Goal: Transaction & Acquisition: Register for event/course

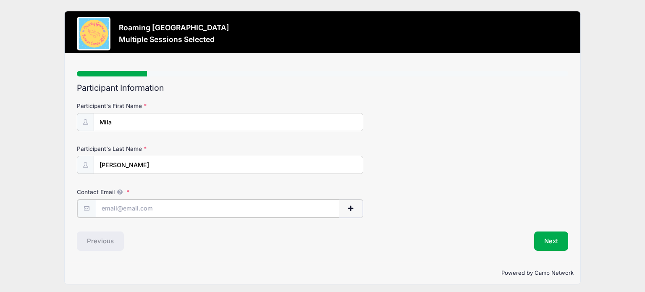
click at [128, 205] on input "Contact Email" at bounding box center [217, 208] width 243 height 18
type input "[EMAIL_ADDRESS][DOMAIN_NAME]"
click at [543, 242] on button "Next" at bounding box center [551, 239] width 34 height 19
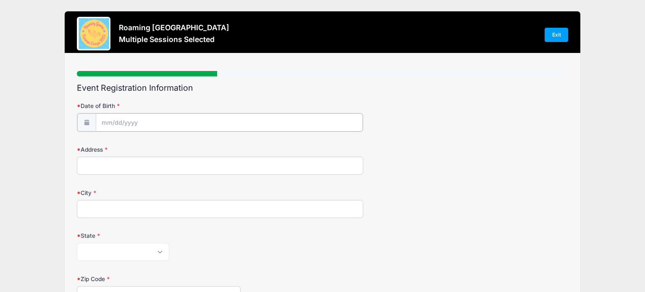
click at [221, 121] on input "Date of Birth" at bounding box center [229, 122] width 267 height 18
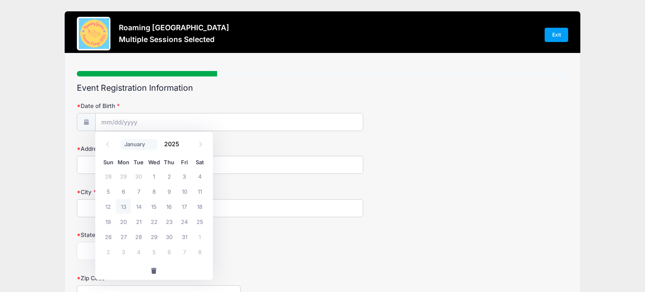
click at [132, 143] on select "January February March April May June July August September October November De…" at bounding box center [138, 144] width 37 height 11
click at [120, 139] on select "January February March April May June July August September October November De…" at bounding box center [138, 144] width 37 height 11
click at [177, 143] on input "2025" at bounding box center [173, 144] width 27 height 13
click at [185, 141] on span at bounding box center [185, 141] width 6 height 6
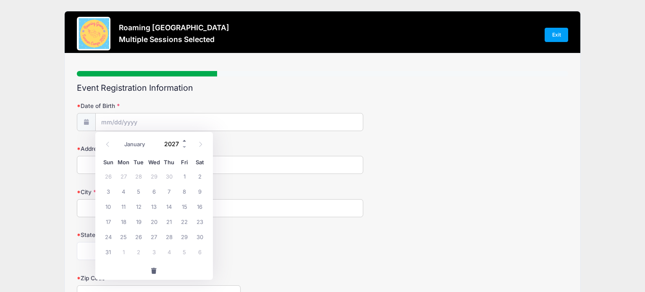
click at [185, 141] on span at bounding box center [185, 141] width 6 height 6
click at [184, 147] on span at bounding box center [185, 147] width 6 height 6
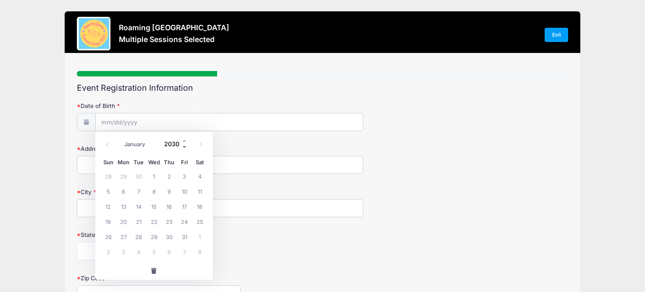
click at [184, 147] on span at bounding box center [185, 147] width 6 height 6
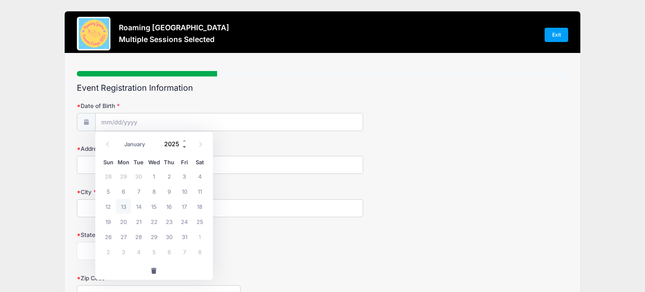
click at [184, 147] on span at bounding box center [185, 147] width 6 height 6
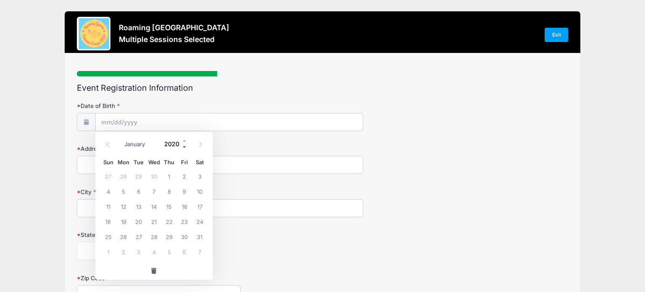
click at [184, 147] on span at bounding box center [185, 147] width 6 height 6
click at [5, 178] on div "Roaming Gnome Theatre Multiple Sessions Selected Exit Step 2 /7 Step 1 Step 2 S…" at bounding box center [322, 269] width 645 height 538
click at [119, 126] on body "Processing Request Please wait... Processing Request Please wait... Processing …" at bounding box center [322, 146] width 645 height 292
click at [185, 148] on span at bounding box center [185, 147] width 6 height 6
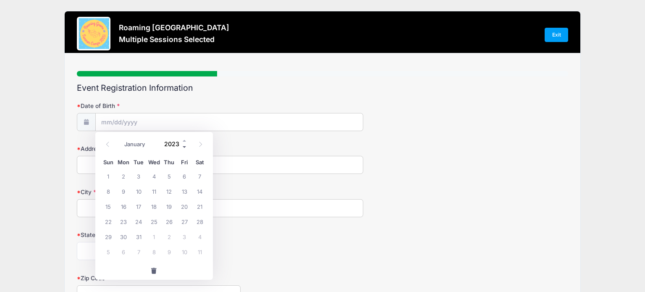
click at [185, 148] on span at bounding box center [185, 147] width 6 height 6
type input "2019"
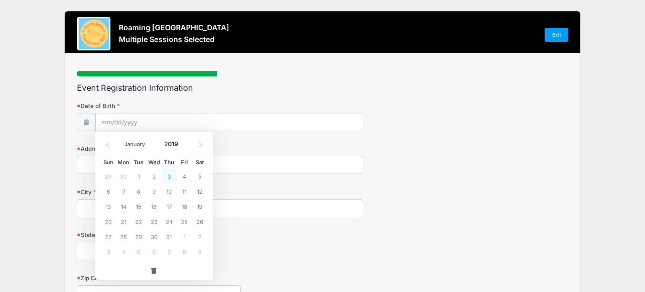
click at [169, 173] on span "3" at bounding box center [169, 175] width 15 height 15
type input "10/03/2019"
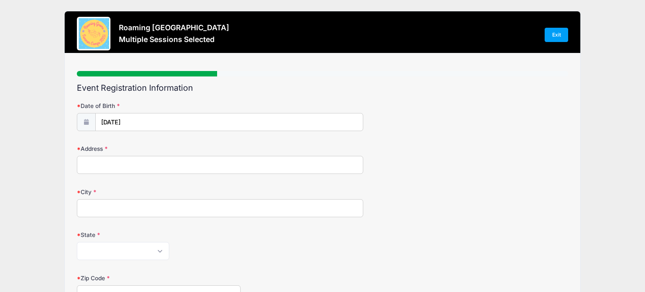
click at [99, 163] on input "Address" at bounding box center [220, 165] width 286 height 18
type input "7762 E Archer PL"
type input "Denver"
select select "CO"
type input "80230"
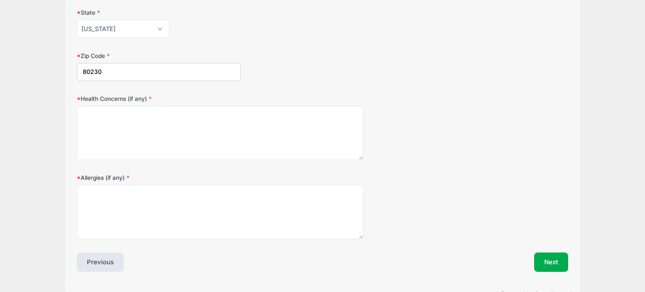
scroll to position [223, 0]
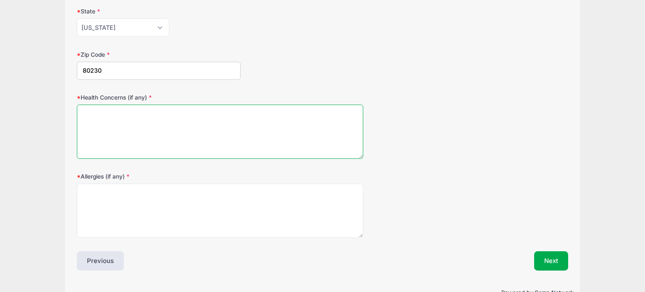
click at [136, 149] on textarea "Health Concerns (if any)" at bounding box center [220, 132] width 286 height 54
type textarea "None"
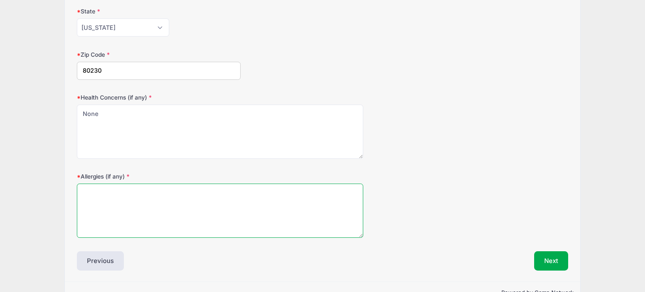
click at [134, 223] on textarea "Allergies (if any)" at bounding box center [220, 210] width 286 height 54
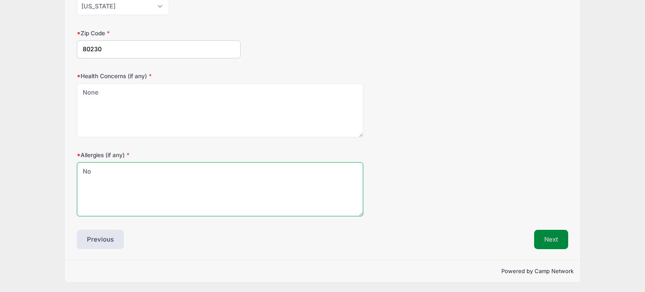
type textarea "No"
click at [549, 238] on button "Next" at bounding box center [551, 239] width 34 height 19
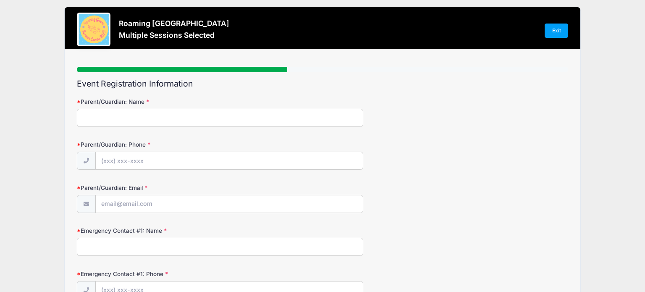
scroll to position [0, 0]
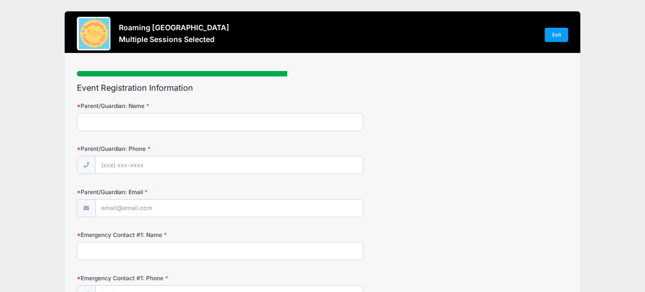
click at [118, 120] on input "Parent/Guardian: Name" at bounding box center [220, 122] width 286 height 18
type input "Andrea Bueno"
type input "(574) 850-0294"
click at [112, 211] on input "Parent/Guardian: Email" at bounding box center [229, 208] width 267 height 18
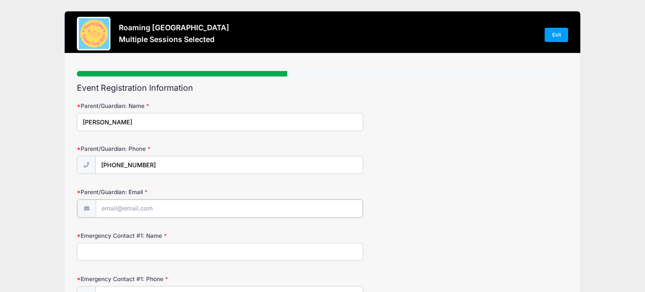
type input "[EMAIL_ADDRESS][DOMAIN_NAME]"
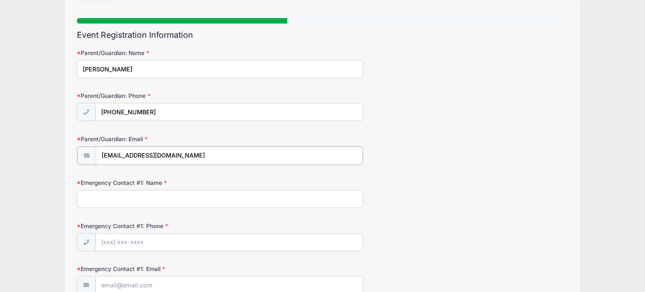
scroll to position [55, 0]
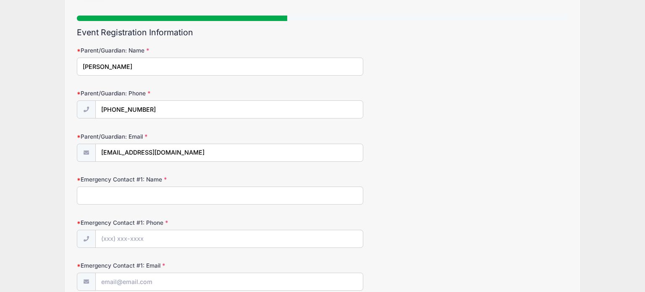
click at [161, 191] on input "Emergency Contact #1: Name" at bounding box center [220, 195] width 286 height 18
type input "C"
click at [154, 191] on input "Craig" at bounding box center [220, 195] width 286 height 18
type input "Craig Phernetton"
click at [148, 237] on input "Emergency Contact #1: Phone" at bounding box center [229, 239] width 267 height 18
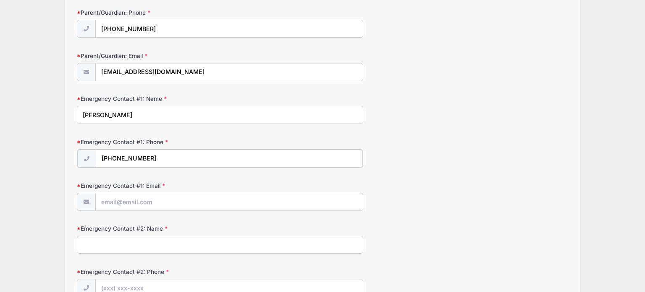
scroll to position [141, 0]
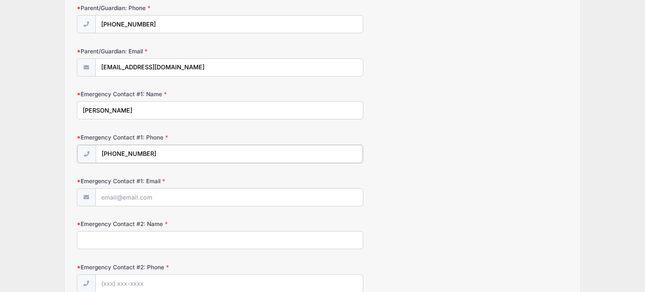
type input "(719) 369-3176"
click at [113, 199] on input "Emergency Contact #1: Email" at bounding box center [229, 197] width 267 height 18
type input "CraigP773@gmail.com"
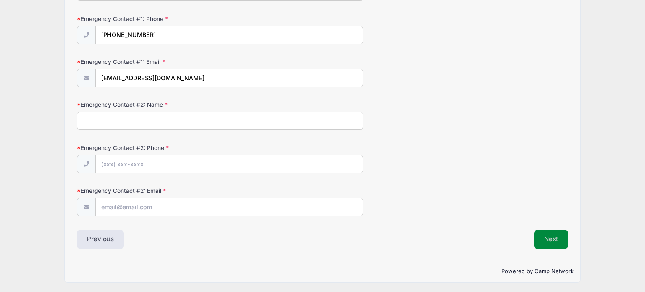
click at [562, 244] on button "Next" at bounding box center [551, 239] width 34 height 19
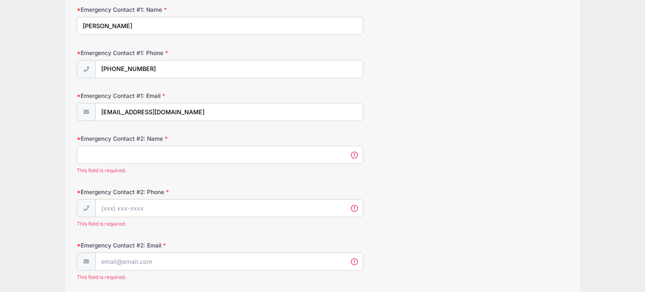
scroll to position [225, 0]
click at [285, 151] on input "Emergency Contact #2: Name" at bounding box center [220, 155] width 286 height 18
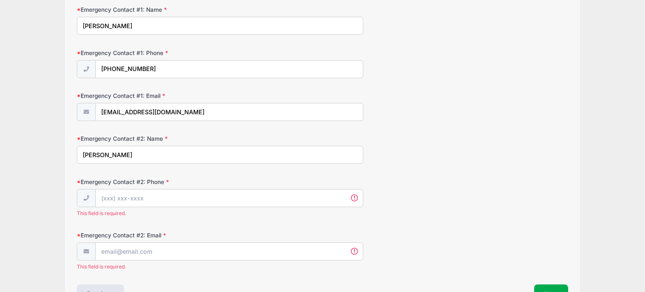
type input "Andrea Bueno"
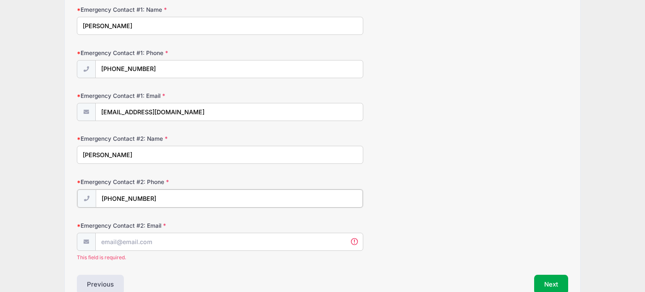
type input "(574) 850-0294"
click at [261, 242] on input "Emergency Contact #2: Email" at bounding box center [229, 241] width 267 height 18
type input "[EMAIL_ADDRESS][DOMAIN_NAME]"
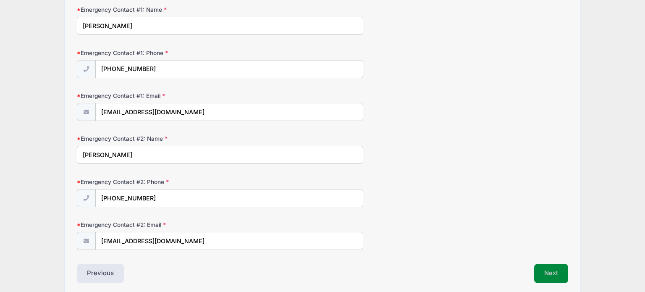
click at [553, 266] on button "Next" at bounding box center [551, 273] width 34 height 19
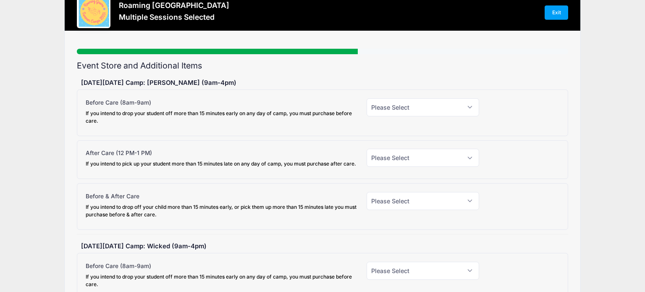
scroll to position [0, 0]
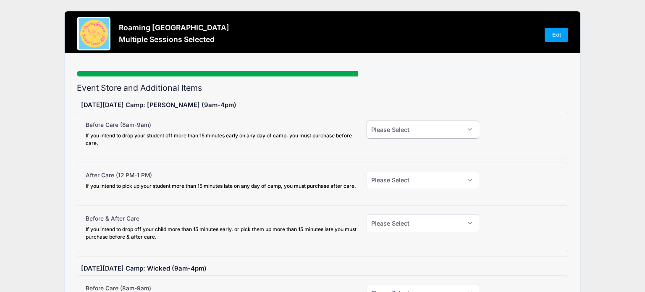
click at [463, 125] on select "Please Select Yes (+$15.00) No" at bounding box center [422, 129] width 112 height 18
select select "0"
click at [366, 120] on select "Please Select Yes (+$15.00) No" at bounding box center [422, 129] width 112 height 18
click at [446, 177] on select "Please Select Yes (+$15.00) No" at bounding box center [422, 180] width 112 height 18
select select "0"
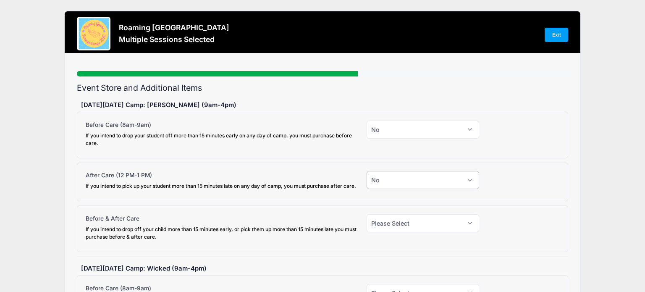
click at [366, 171] on select "Please Select Yes (+$15.00) No" at bounding box center [422, 180] width 112 height 18
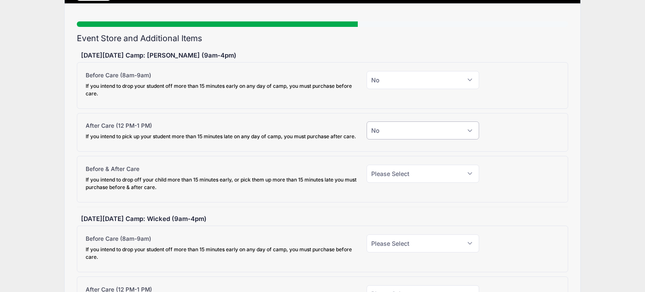
scroll to position [50, 0]
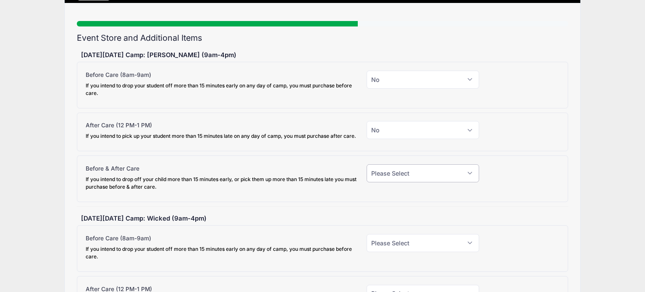
click at [444, 175] on select "Please Select Yes (+$25.00) No" at bounding box center [422, 173] width 112 height 18
select select "0"
click at [366, 164] on select "Please Select Yes (+$25.00) No" at bounding box center [422, 173] width 112 height 18
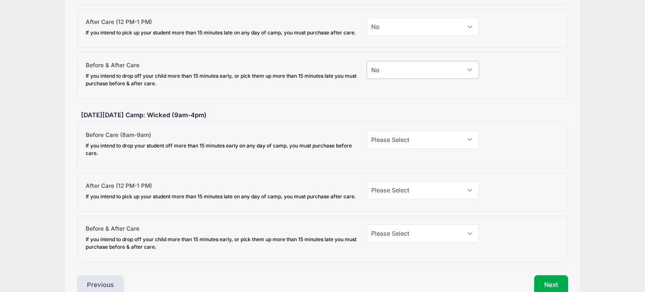
scroll to position [158, 0]
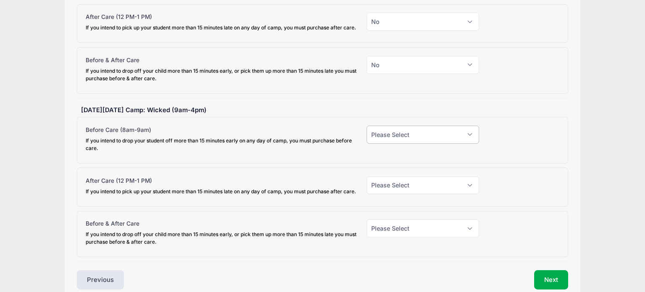
click at [469, 132] on select "Please Select Yes (+$15.00) No" at bounding box center [422, 134] width 112 height 18
select select "0"
click at [366, 125] on select "Please Select Yes (+$15.00) No" at bounding box center [422, 134] width 112 height 18
click at [459, 180] on select "Please Select Yes (+$15.00) No" at bounding box center [422, 185] width 112 height 18
select select "0"
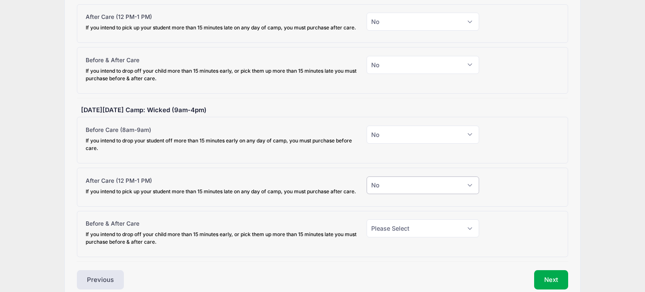
click at [366, 176] on select "Please Select Yes (+$15.00) No" at bounding box center [422, 185] width 112 height 18
click at [447, 228] on select "Please Select Yes (+$25.00) No" at bounding box center [422, 228] width 112 height 18
select select "0"
click at [366, 219] on select "Please Select Yes (+$25.00) No" at bounding box center [422, 228] width 112 height 18
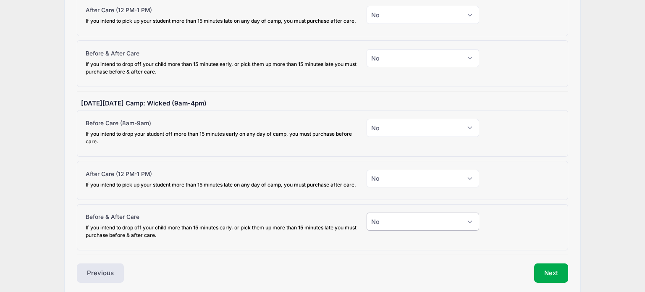
scroll to position [198, 0]
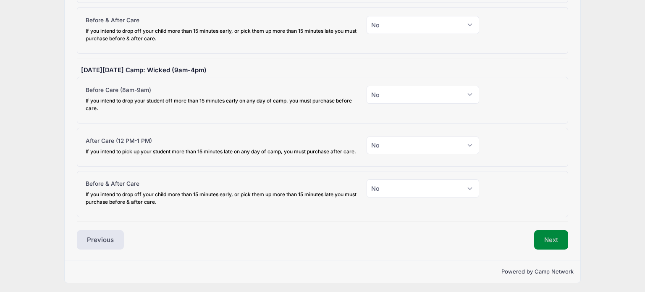
click at [558, 232] on button "Next" at bounding box center [551, 239] width 34 height 19
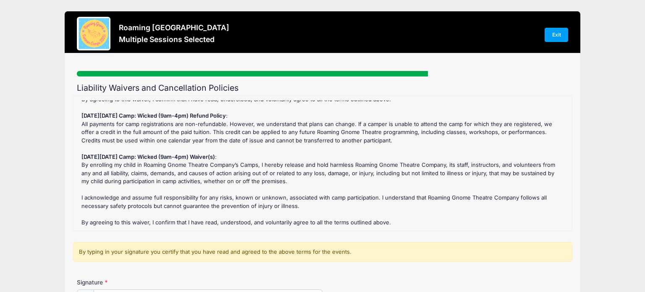
scroll to position [102, 0]
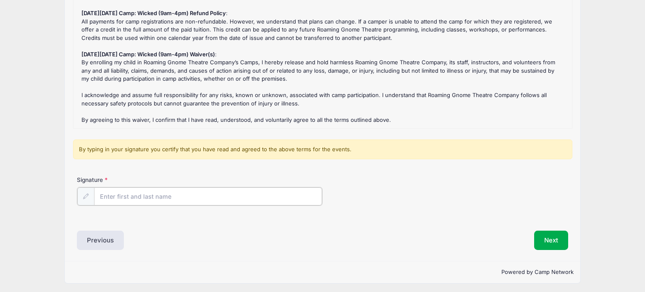
click at [256, 191] on input "Signature" at bounding box center [208, 196] width 228 height 18
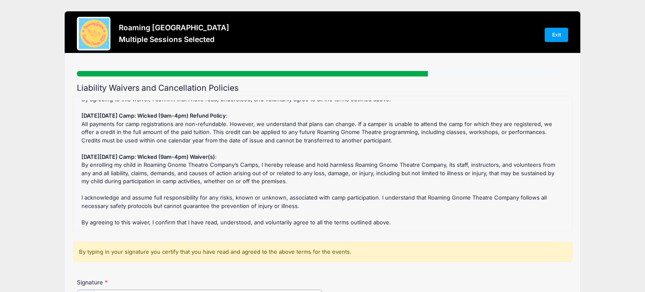
scroll to position [103, 0]
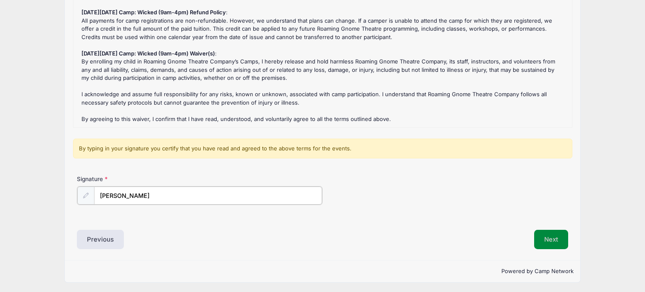
type input "Andrea Bueno"
click at [550, 240] on button "Next" at bounding box center [551, 239] width 34 height 19
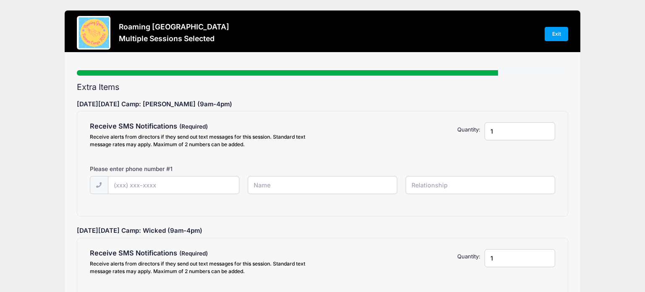
scroll to position [0, 0]
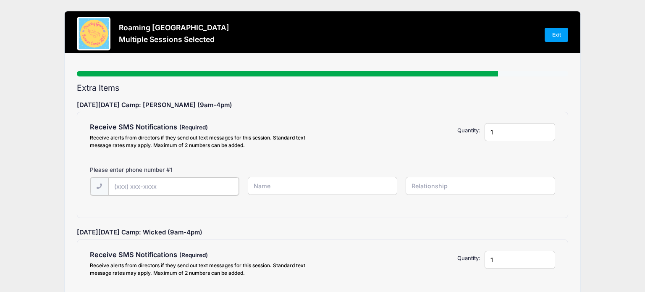
click at [169, 183] on input "text" at bounding box center [173, 186] width 131 height 18
type input "(574) 850-0294"
click at [318, 185] on input "text" at bounding box center [323, 186] width 150 height 18
type input "Andrea Bueno"
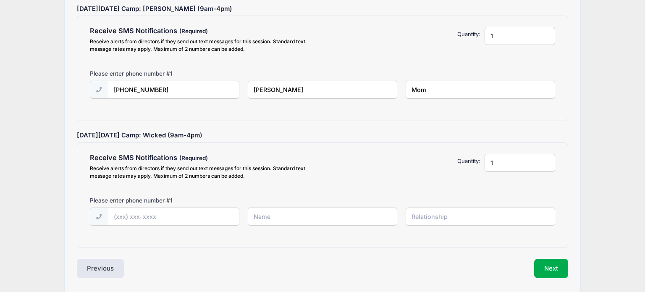
scroll to position [97, 0]
type input "Mom"
click at [185, 219] on input "text" at bounding box center [173, 216] width 131 height 18
type input "(574) 850-0294"
click at [306, 211] on input "text" at bounding box center [323, 215] width 150 height 18
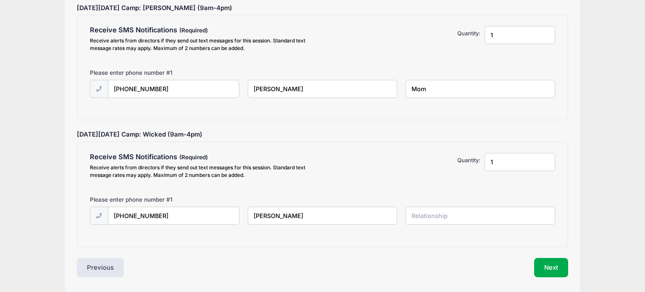
type input "Andrea Bueno"
click at [443, 91] on input "Mom" at bounding box center [480, 89] width 150 height 18
type input "Mother"
click at [445, 216] on input "text" at bounding box center [480, 215] width 150 height 18
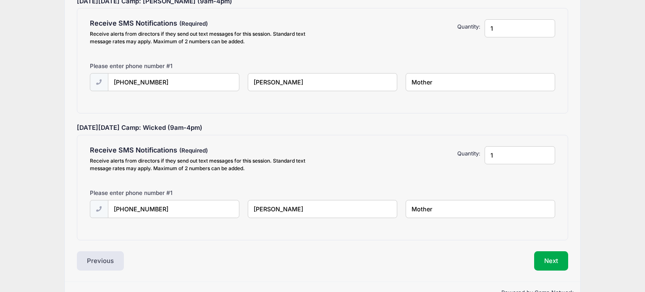
scroll to position [105, 0]
type input "Mother"
click at [549, 253] on button "Next" at bounding box center [551, 259] width 34 height 19
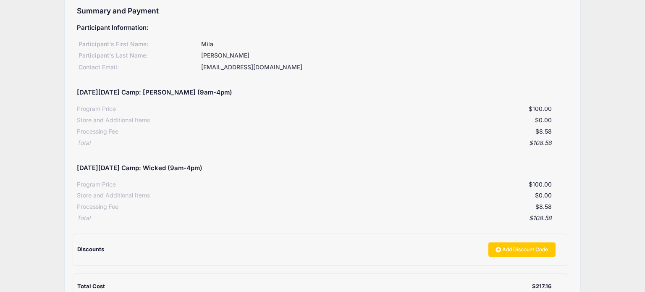
scroll to position [179, 0]
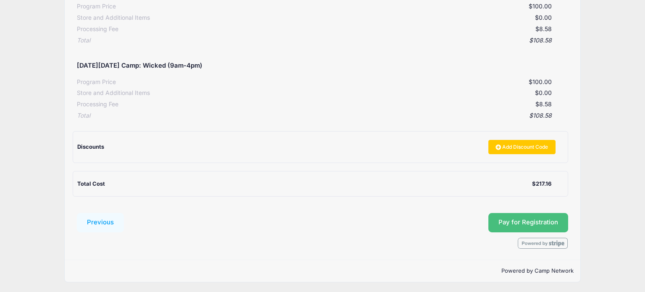
click at [546, 223] on button "Pay for Registration" at bounding box center [528, 222] width 80 height 19
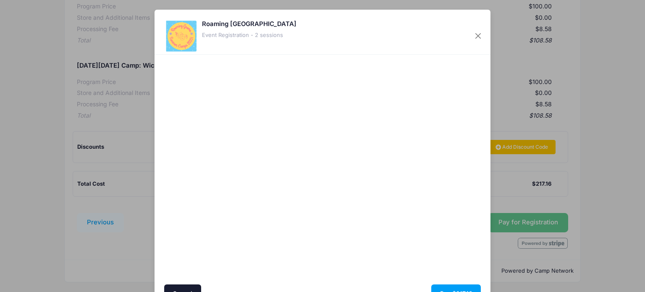
scroll to position [45, 0]
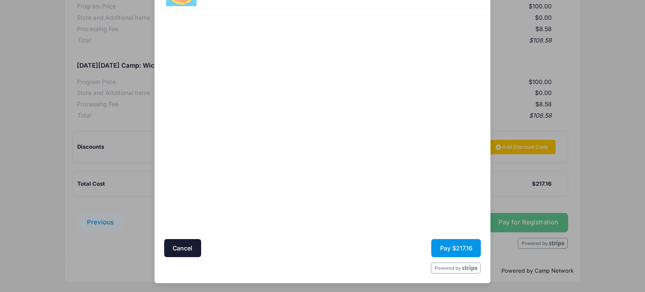
click at [470, 246] on button "Pay $217.16" at bounding box center [456, 248] width 50 height 18
